Goal: Transaction & Acquisition: Purchase product/service

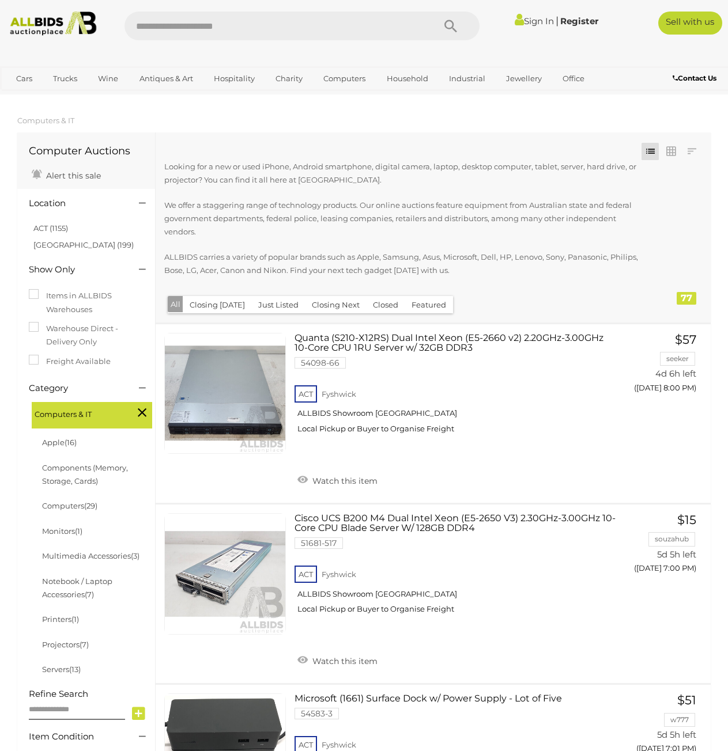
scroll to position [634, 0]
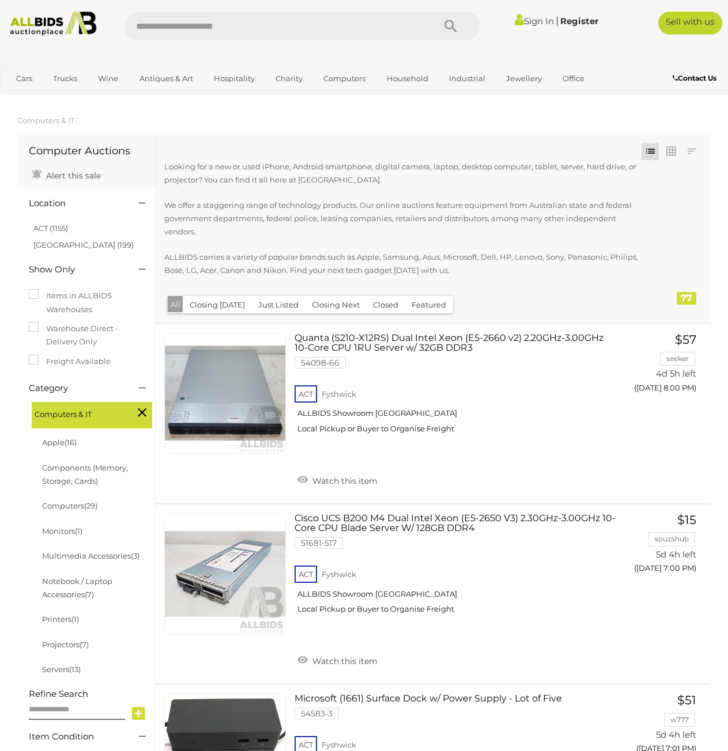
scroll to position [634, 0]
